Goal: Task Accomplishment & Management: Complete application form

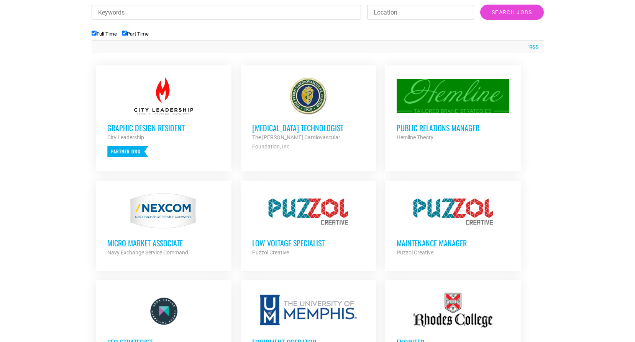
scroll to position [268, 0]
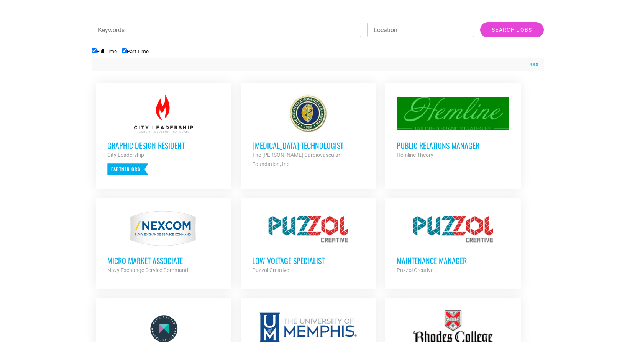
click at [306, 238] on div at bounding box center [308, 229] width 113 height 38
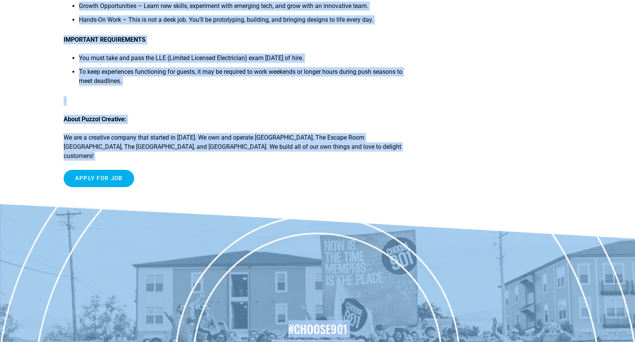
scroll to position [543, 0]
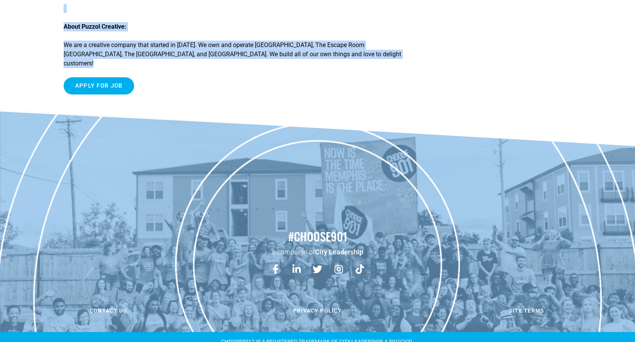
drag, startPoint x: 49, startPoint y: 48, endPoint x: 415, endPoint y: 70, distance: 366.0
copy article "Lor Ipsumdo Sitametcon ADIP ELI’SE DO Ei temp inci, utl’et dolo magn ali enimad…"
click at [242, 77] on div "Apply for job To apply for this job email your details to [PERSON_NAME][EMAIL_A…" at bounding box center [237, 85] width 346 height 17
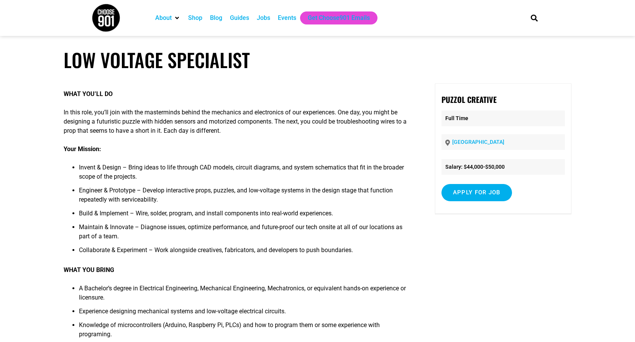
scroll to position [0, 0]
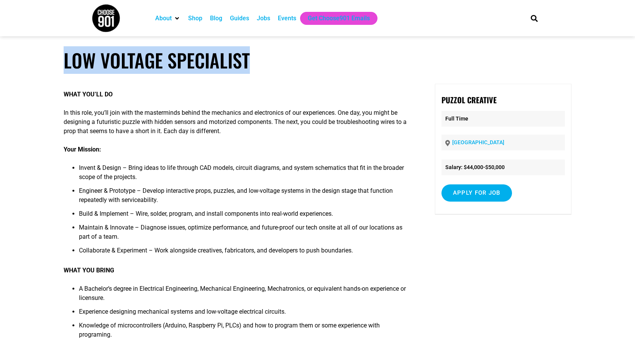
drag, startPoint x: 44, startPoint y: 63, endPoint x: 320, endPoint y: 65, distance: 276.1
copy h1 "Low Voltage Specialist"
